Goal: Use online tool/utility: Utilize a website feature to perform a specific function

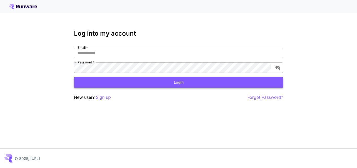
type input "**********"
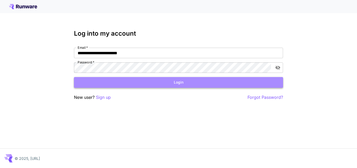
click at [162, 83] on button "Login" at bounding box center [178, 82] width 209 height 11
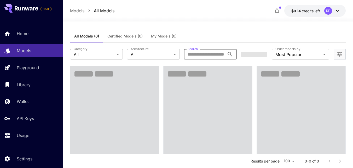
click at [187, 55] on input "Search" at bounding box center [204, 54] width 41 height 10
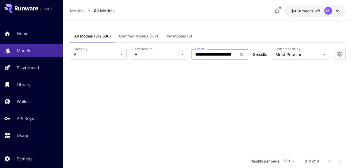
click at [212, 54] on input "**********" at bounding box center [214, 54] width 45 height 10
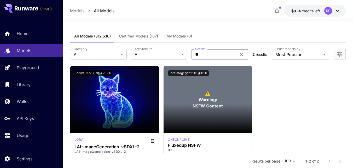
type input "*"
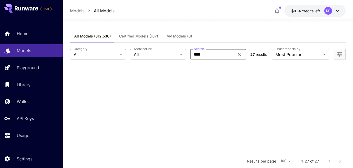
type input "******"
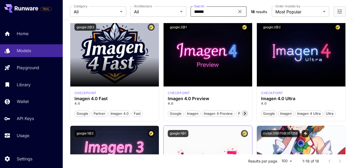
scroll to position [46, 0]
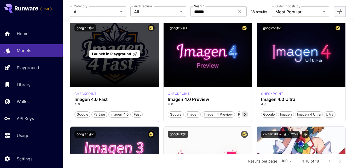
click at [118, 56] on span "Launch in Playground" at bounding box center [111, 54] width 39 height 4
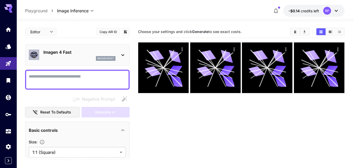
click at [81, 78] on textarea "Negative Prompt" at bounding box center [77, 79] width 97 height 13
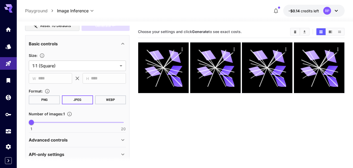
scroll to position [93, 0]
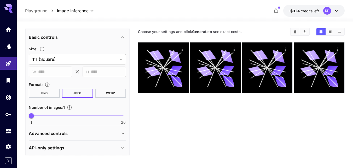
click at [122, 132] on icon at bounding box center [123, 133] width 6 height 6
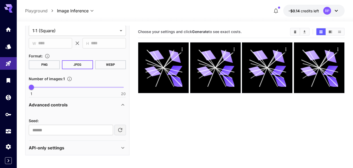
click at [123, 148] on icon at bounding box center [123, 147] width 6 height 6
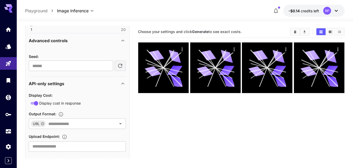
scroll to position [0, 0]
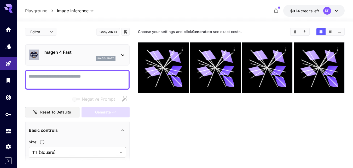
click at [38, 11] on p "Playground" at bounding box center [36, 11] width 23 height 6
click at [175, 107] on section "Choose your settings and click Generate to see exact costs." at bounding box center [241, 110] width 207 height 168
click at [42, 10] on p "Playground" at bounding box center [36, 11] width 23 height 6
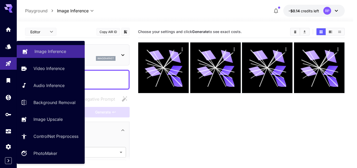
click at [48, 51] on p "Image Inference" at bounding box center [51, 51] width 32 height 6
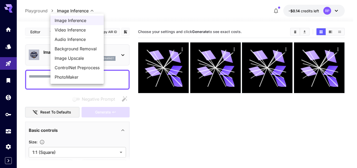
click at [64, 10] on body "**********" at bounding box center [178, 104] width 357 height 209
click at [112, 8] on div at bounding box center [178, 84] width 357 height 168
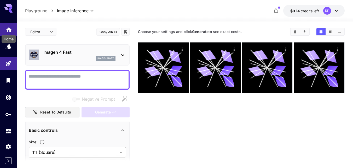
click at [8, 31] on icon "Home" at bounding box center [9, 28] width 6 height 6
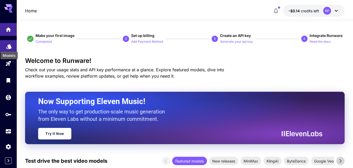
click at [10, 47] on icon "Models" at bounding box center [8, 45] width 5 height 5
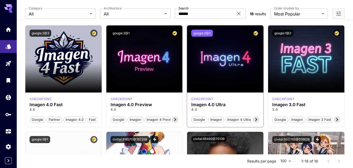
scroll to position [41, 0]
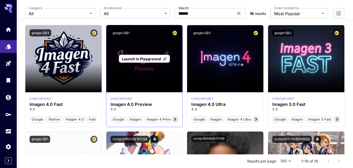
click at [147, 56] on p "Launch in Playground" at bounding box center [144, 58] width 45 height 5
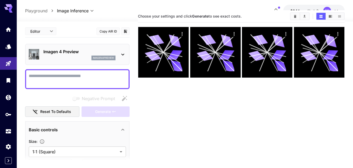
scroll to position [15, 0]
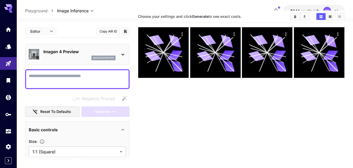
click at [123, 55] on icon at bounding box center [123, 55] width 3 height 2
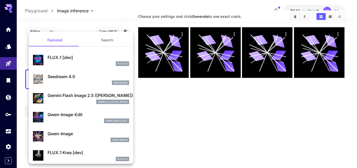
click at [118, 7] on div at bounding box center [178, 84] width 357 height 168
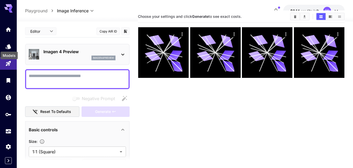
click at [9, 48] on div "Models" at bounding box center [9, 54] width 18 height 12
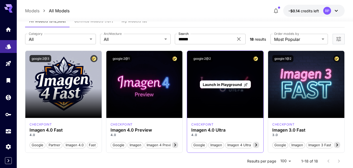
click at [229, 83] on span "Launch in Playground" at bounding box center [222, 84] width 39 height 4
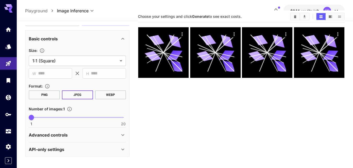
scroll to position [93, 0]
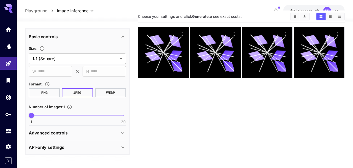
click at [123, 132] on icon at bounding box center [123, 133] width 6 height 6
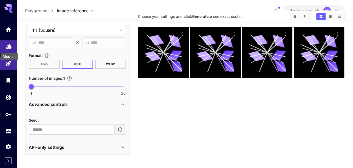
click at [7, 49] on div "Models" at bounding box center [9, 55] width 18 height 12
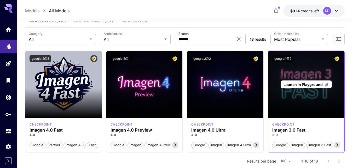
click at [294, 82] on span "Launch in Playground" at bounding box center [303, 84] width 39 height 4
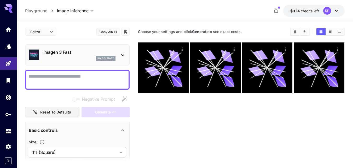
scroll to position [0, 0]
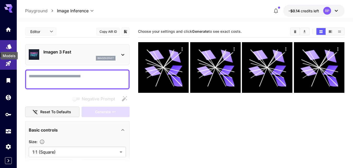
click at [8, 47] on icon "Models" at bounding box center [9, 45] width 6 height 6
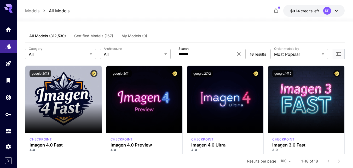
click at [221, 10] on div "Models All Models -$0.14 credits left RP" at bounding box center [185, 11] width 320 height 12
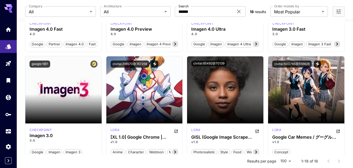
scroll to position [123, 0]
